Goal: Task Accomplishment & Management: Use online tool/utility

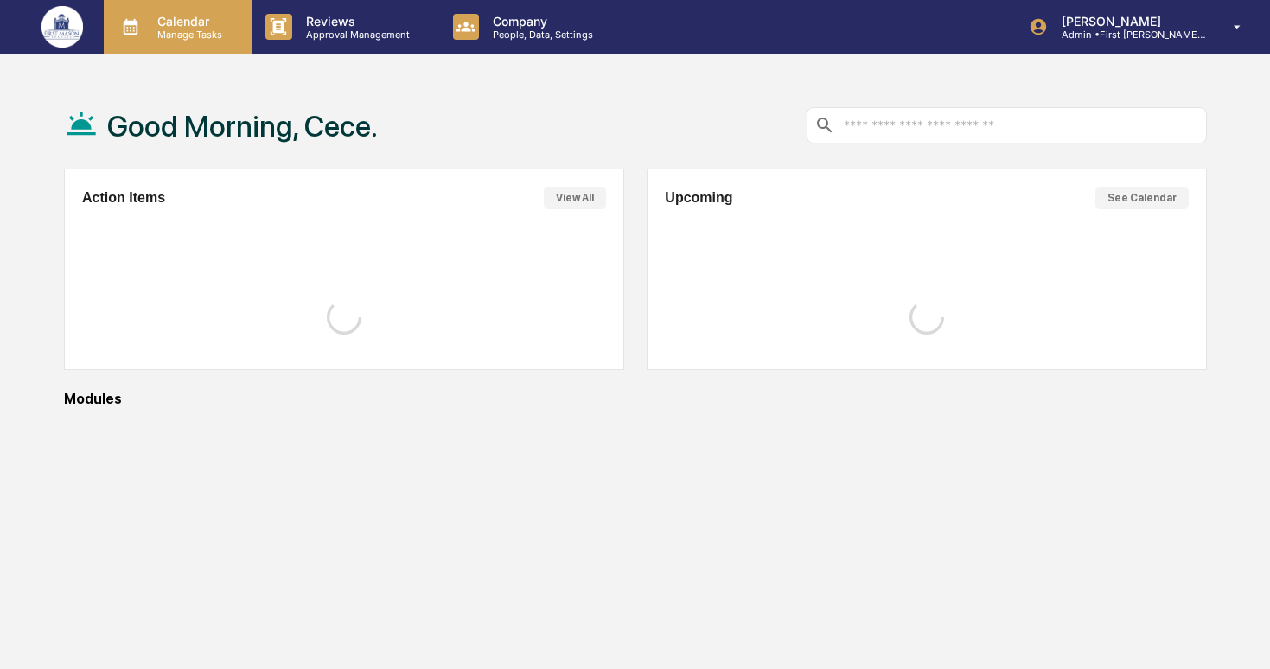
click at [214, 27] on p "Calendar" at bounding box center [187, 21] width 87 height 15
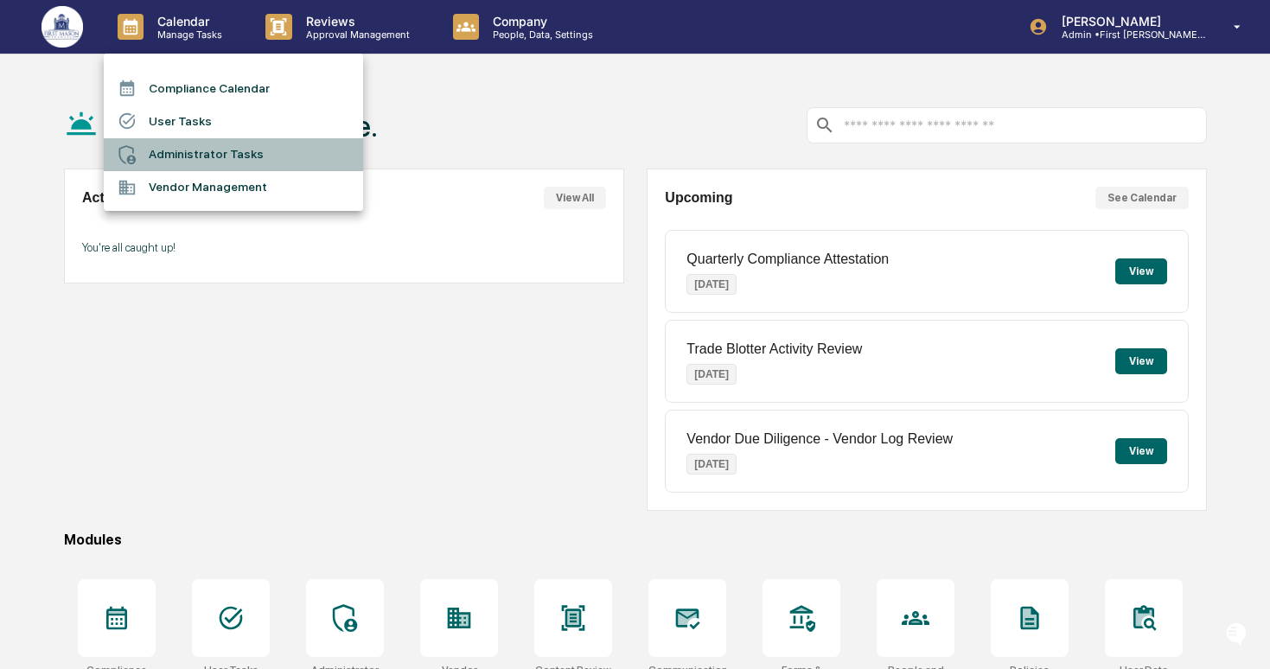
click at [234, 145] on li "Administrator Tasks" at bounding box center [233, 154] width 259 height 33
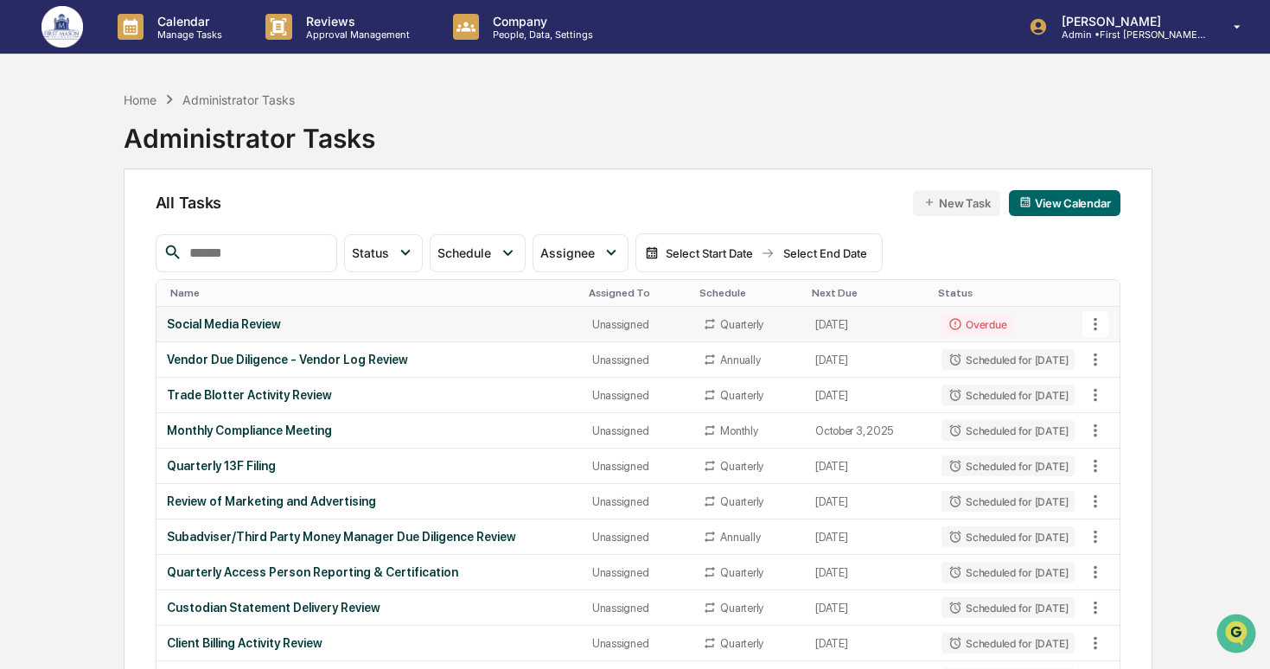
click at [992, 321] on td "Overdue" at bounding box center [1008, 324] width 154 height 35
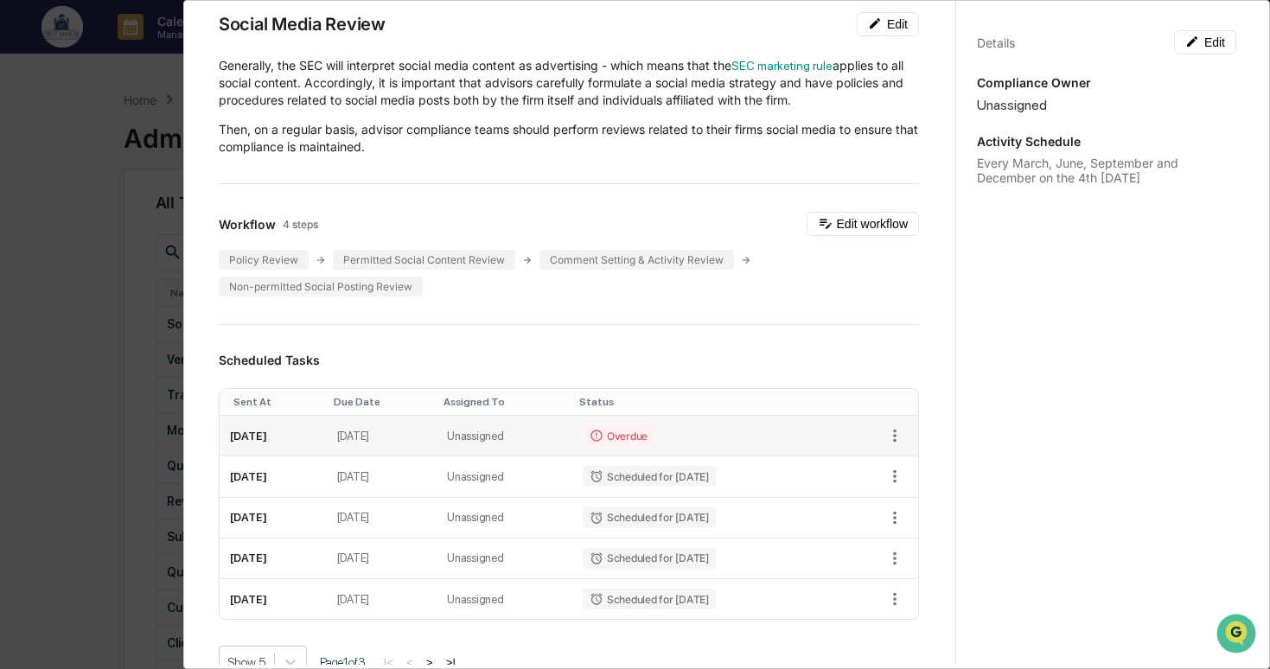
scroll to position [93, 0]
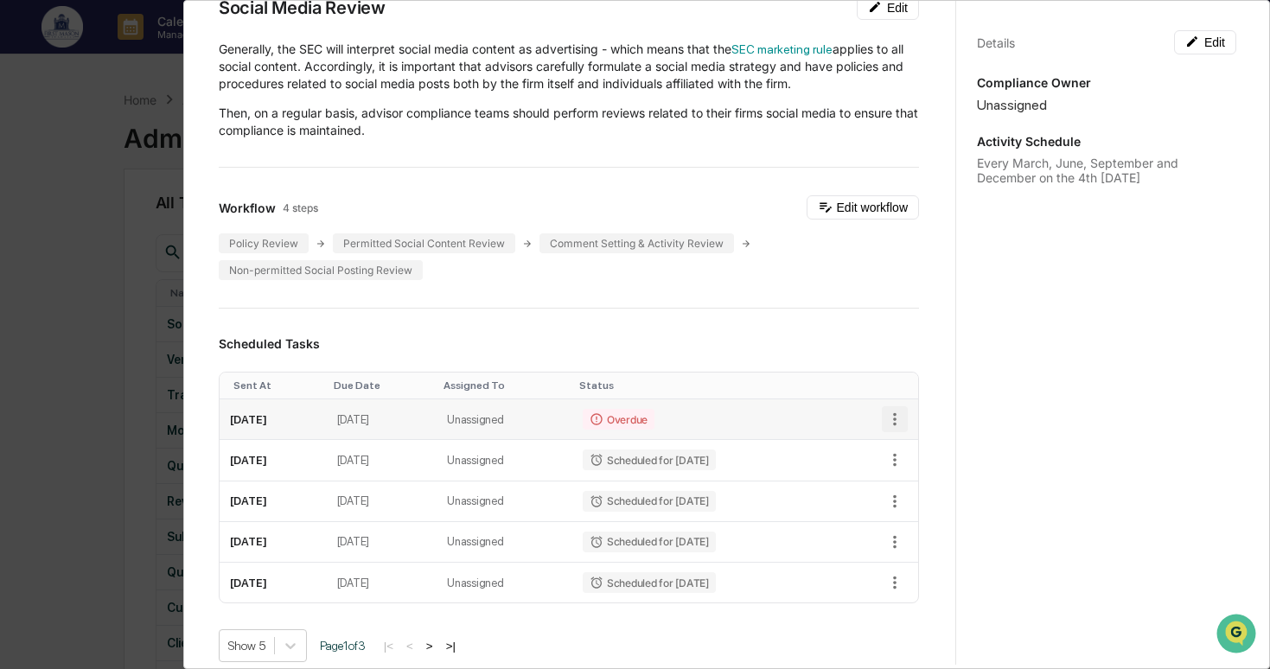
click at [899, 418] on icon "button" at bounding box center [894, 419] width 19 height 19
click at [909, 479] on img at bounding box center [903, 481] width 14 height 14
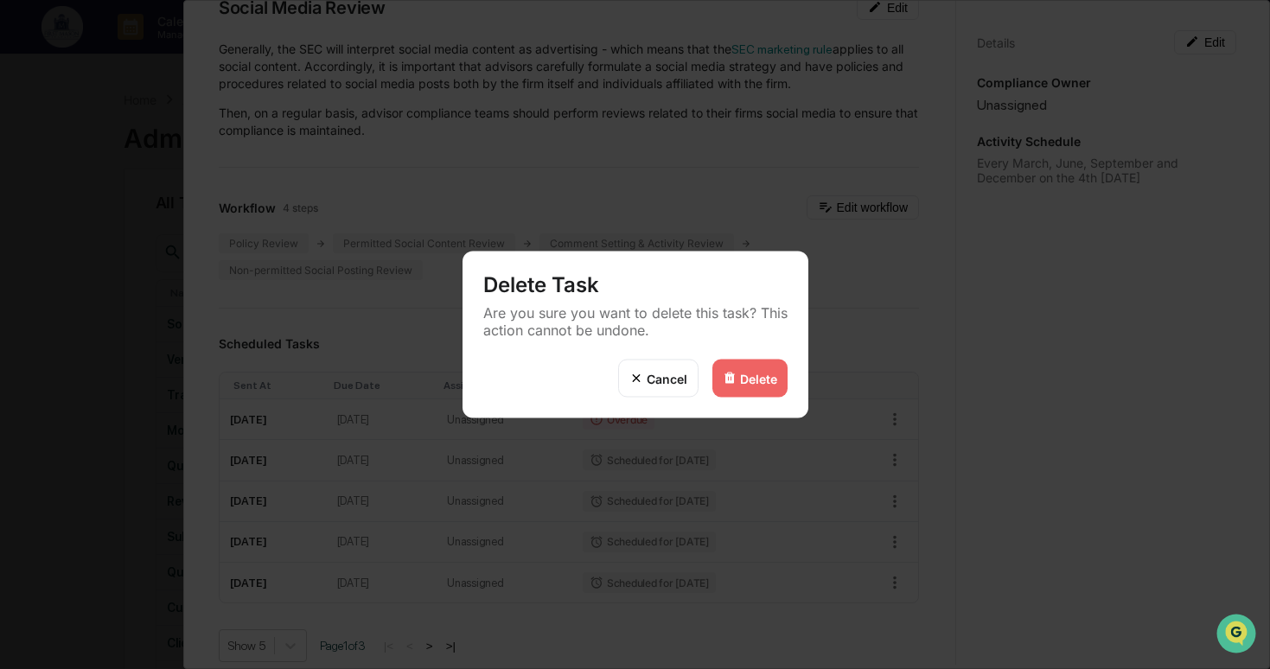
click at [769, 385] on div "Delete" at bounding box center [758, 378] width 37 height 15
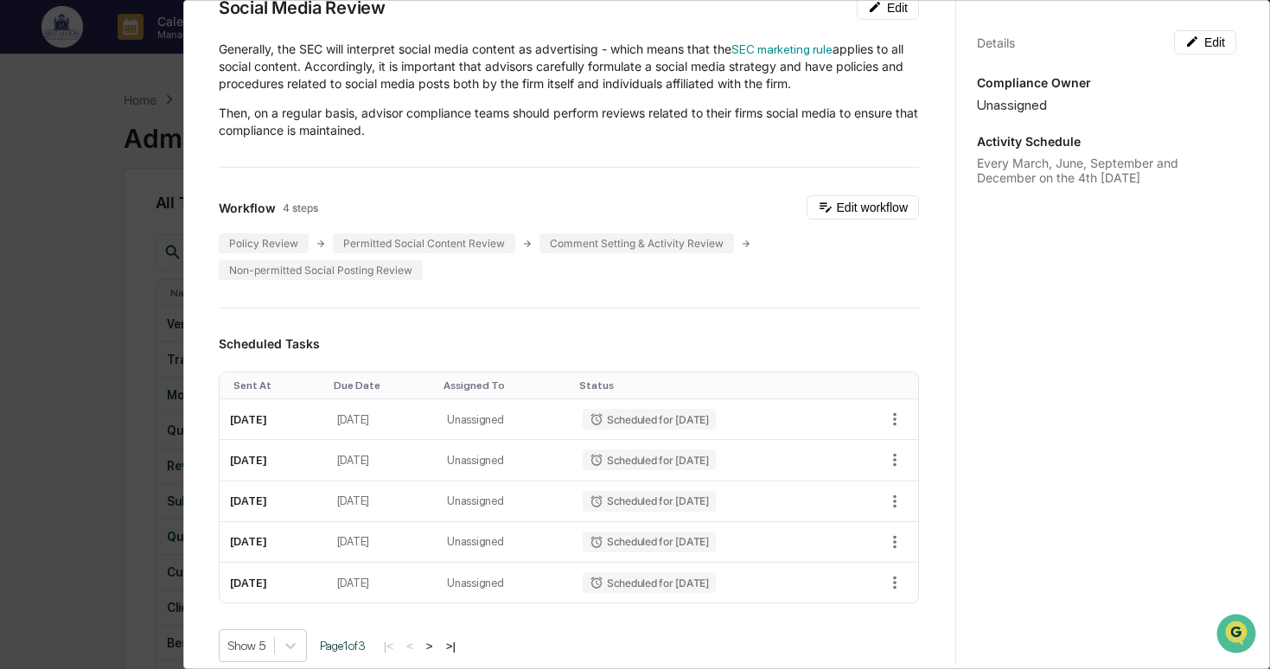
click at [80, 371] on div "Administrator Activity List Social Media Review Start Task Spawn Task Social Me…" at bounding box center [635, 334] width 1270 height 669
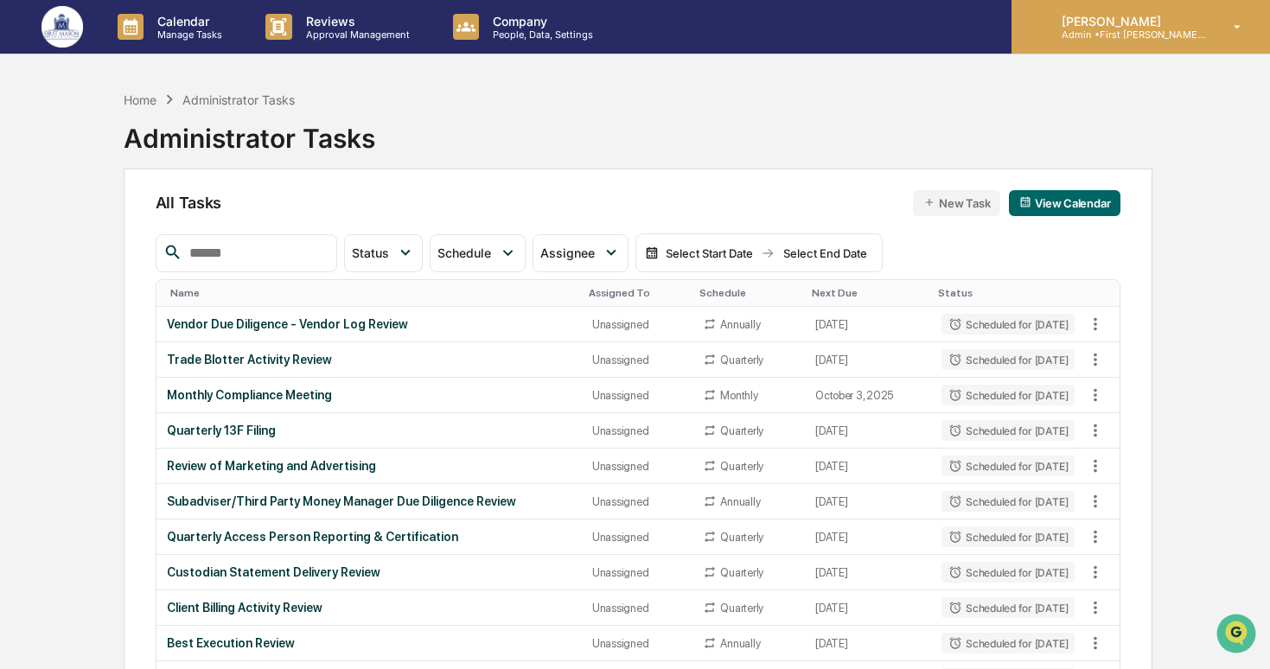
click at [1160, 32] on p "Admin • First [PERSON_NAME] Financial" at bounding box center [1128, 35] width 161 height 12
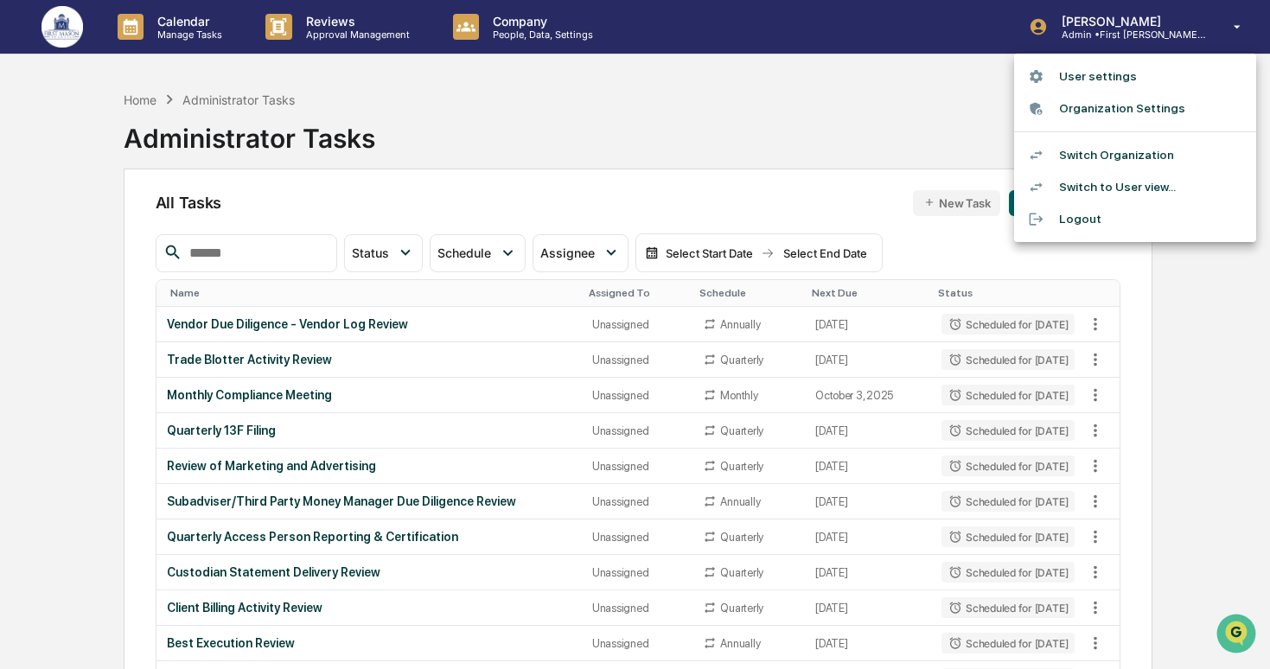
click at [1098, 143] on li "Switch Organization" at bounding box center [1135, 155] width 242 height 32
